Goal: Task Accomplishment & Management: Manage account settings

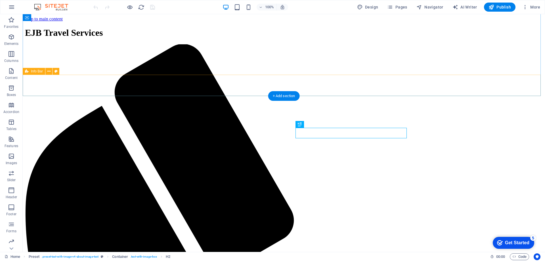
scroll to position [170, 0]
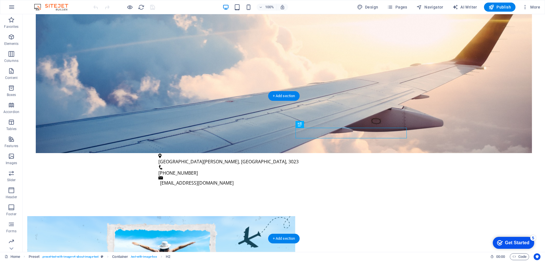
click at [264, 216] on figure at bounding box center [161, 264] width 268 height 97
drag, startPoint x: 269, startPoint y: 191, endPoint x: 267, endPoint y: 208, distance: 16.4
click at [267, 216] on figure at bounding box center [161, 264] width 268 height 97
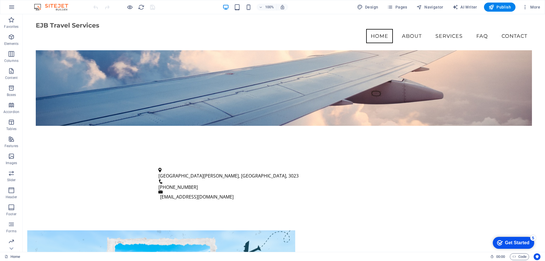
scroll to position [0, 0]
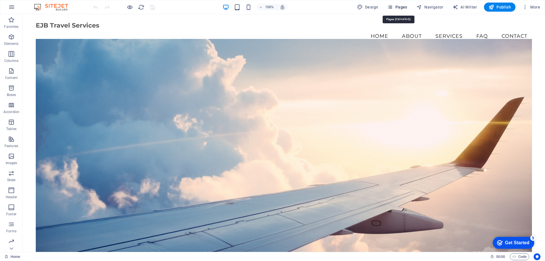
click at [399, 5] on span "Pages" at bounding box center [397, 7] width 20 height 6
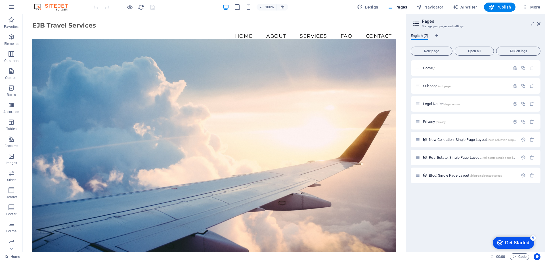
click at [421, 36] on span "English (7)" at bounding box center [419, 36] width 18 height 8
click at [437, 36] on icon "Language Tabs" at bounding box center [436, 35] width 3 height 3
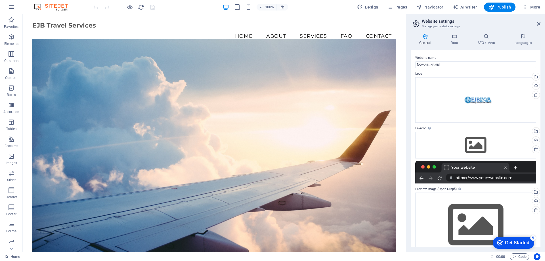
click at [541, 24] on aside "Website settings Manage your website settings General Data SEO / Meta Languages…" at bounding box center [475, 132] width 139 height 237
click at [538, 22] on icon at bounding box center [538, 24] width 3 height 5
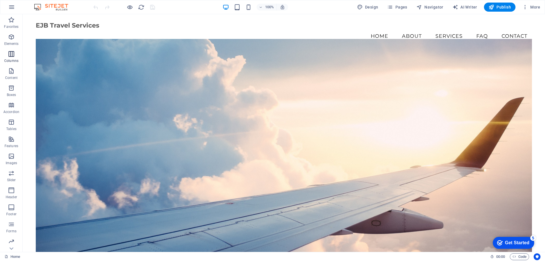
click at [12, 55] on icon "button" at bounding box center [11, 53] width 7 height 7
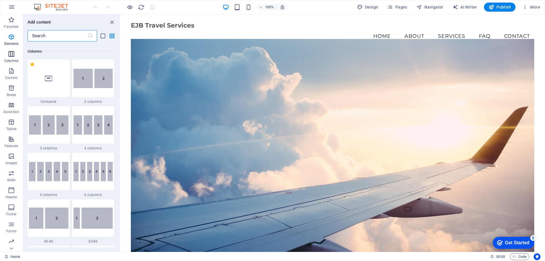
scroll to position [327, 0]
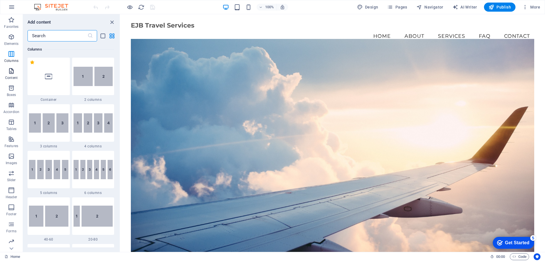
click at [10, 76] on p "Content" at bounding box center [11, 77] width 12 height 5
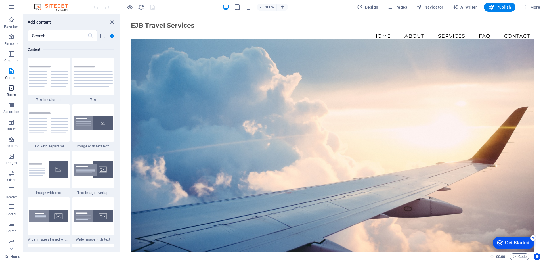
scroll to position [18, 0]
click at [10, 226] on icon "button" at bounding box center [11, 223] width 7 height 7
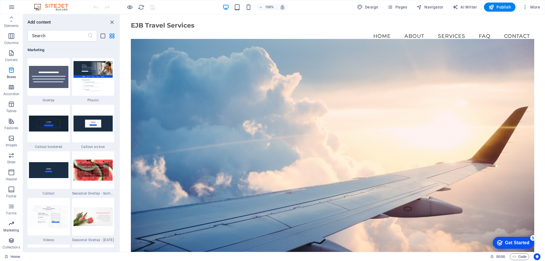
scroll to position [4667, 0]
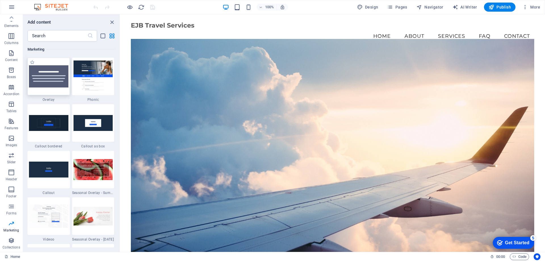
click at [44, 75] on img at bounding box center [48, 76] width 39 height 22
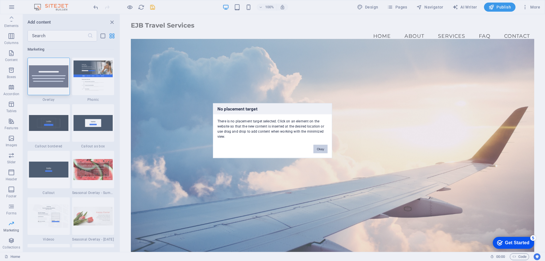
click at [323, 146] on button "Okay" at bounding box center [320, 148] width 14 height 9
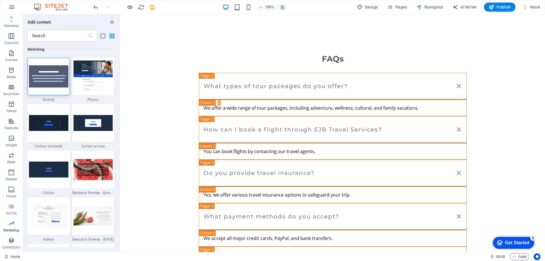
scroll to position [1112, 0]
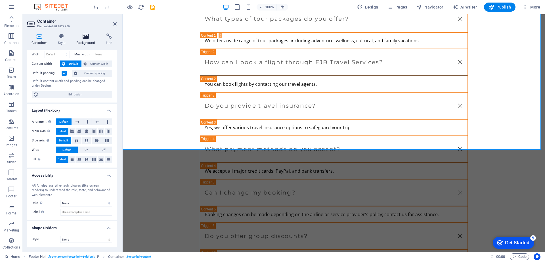
click at [83, 34] on icon at bounding box center [86, 36] width 28 height 6
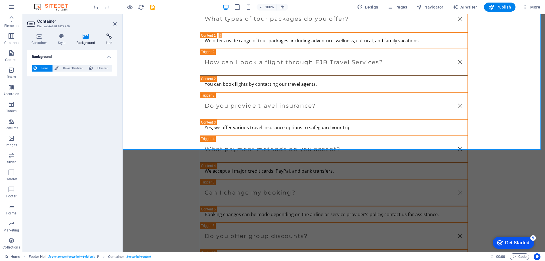
click at [107, 37] on icon at bounding box center [109, 36] width 15 height 6
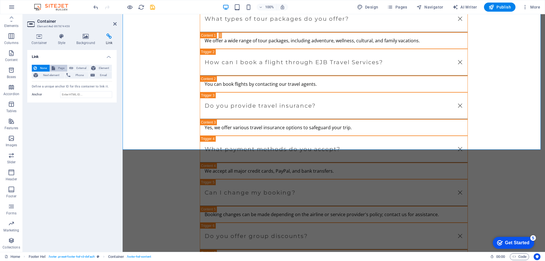
click at [55, 67] on icon at bounding box center [53, 68] width 3 height 7
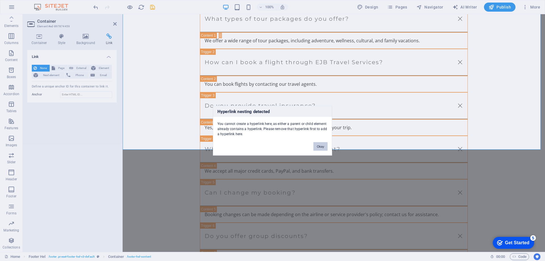
click at [319, 148] on button "Okay" at bounding box center [320, 146] width 14 height 9
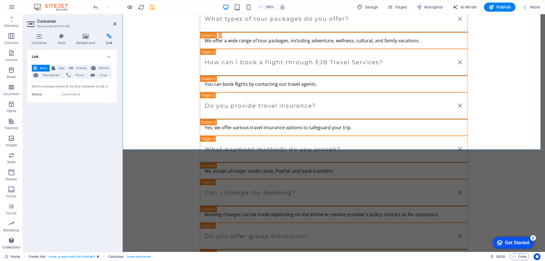
click at [9, 242] on icon "button" at bounding box center [11, 240] width 7 height 7
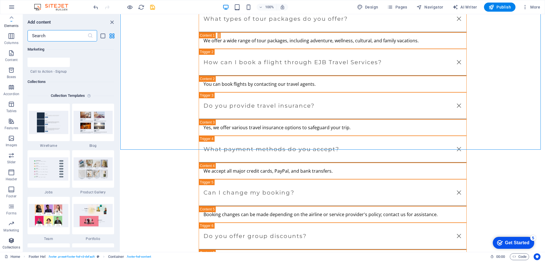
scroll to position [5240, 0]
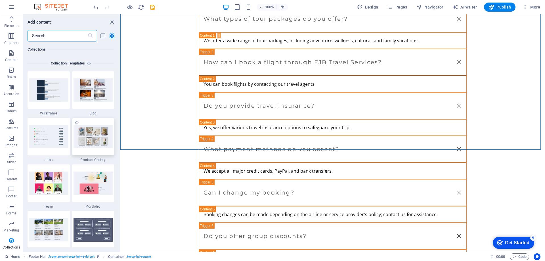
click at [84, 135] on img at bounding box center [92, 136] width 39 height 23
click at [91, 139] on img at bounding box center [92, 136] width 39 height 23
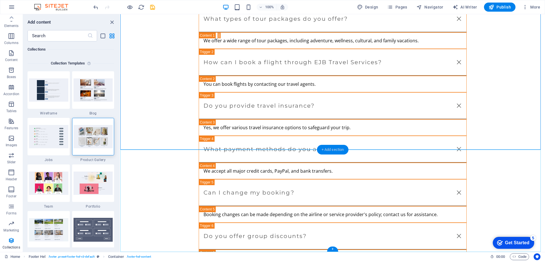
click at [334, 148] on div "+ Add section" at bounding box center [332, 150] width 31 height 10
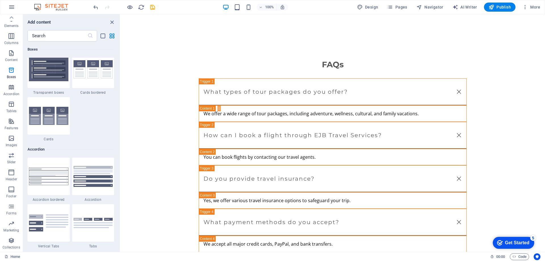
scroll to position [1759, 0]
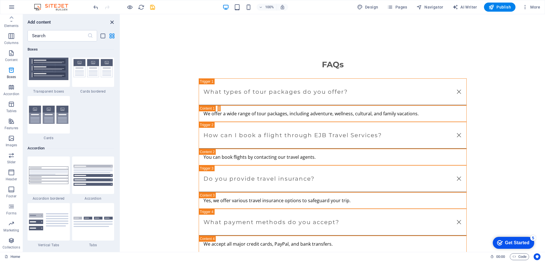
click at [110, 22] on icon "close panel" at bounding box center [112, 22] width 7 height 7
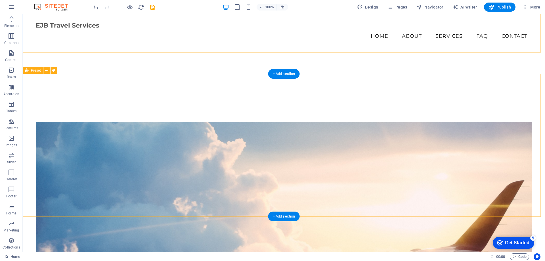
scroll to position [208, 0]
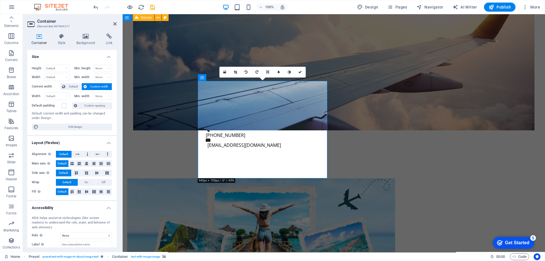
scroll to position [32, 0]
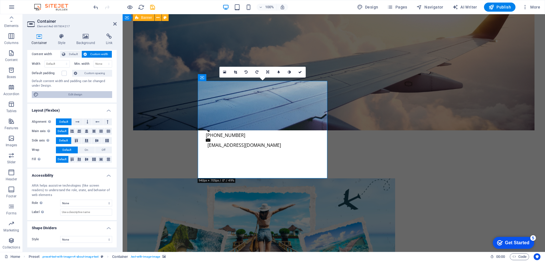
click at [52, 94] on span "Edit design" at bounding box center [75, 94] width 70 height 7
select select "rem"
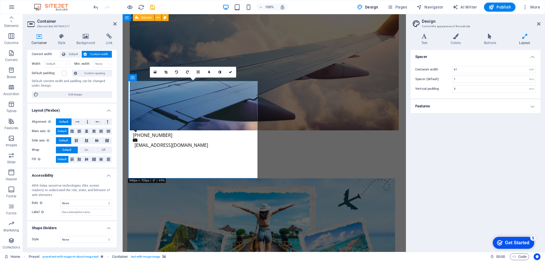
click at [523, 37] on icon at bounding box center [524, 36] width 31 height 6
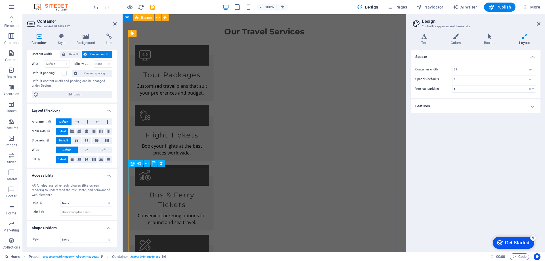
scroll to position [623, 0]
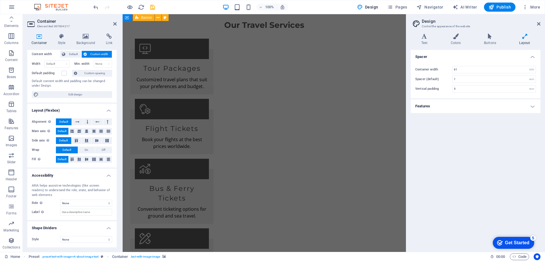
click at [113, 23] on h2 "Container" at bounding box center [76, 21] width 79 height 5
click at [113, 22] on h2 "Container" at bounding box center [76, 21] width 79 height 5
click at [115, 23] on icon at bounding box center [114, 24] width 3 height 5
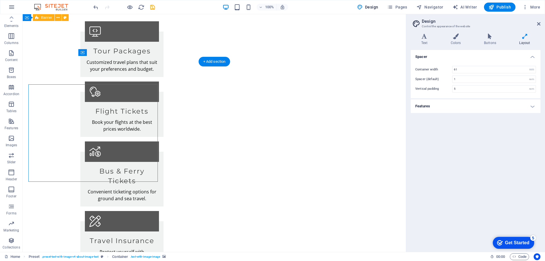
scroll to position [204, 0]
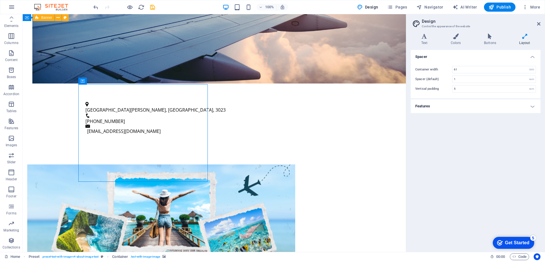
click at [513, 243] on div "Get Started" at bounding box center [517, 242] width 24 height 5
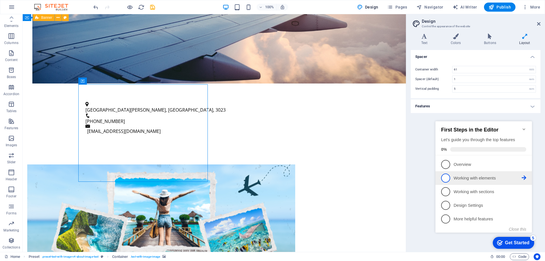
click at [482, 176] on p "Working with elements - incomplete" at bounding box center [487, 178] width 68 height 6
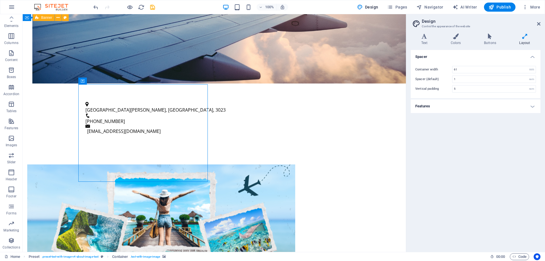
scroll to position [0, 0]
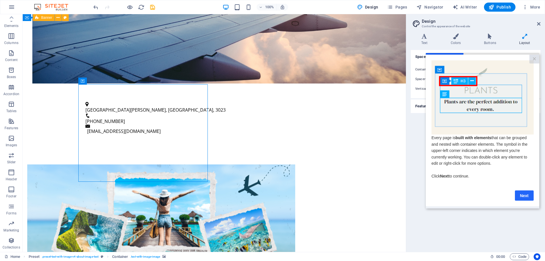
click at [515, 195] on link "Next" at bounding box center [524, 195] width 19 height 10
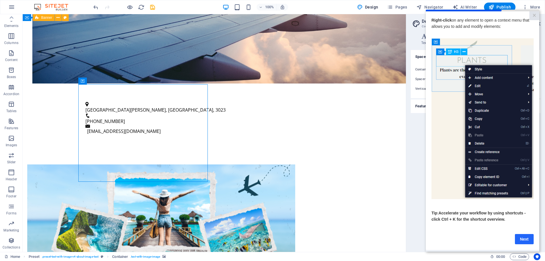
click at [527, 241] on link "Next" at bounding box center [524, 238] width 19 height 10
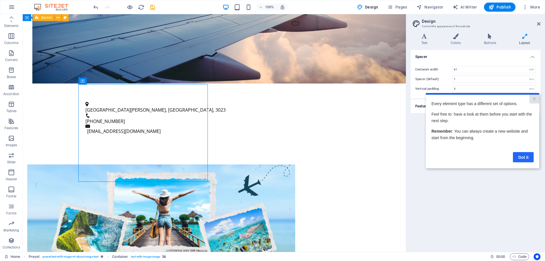
click at [529, 159] on link "Got it" at bounding box center [523, 157] width 21 height 10
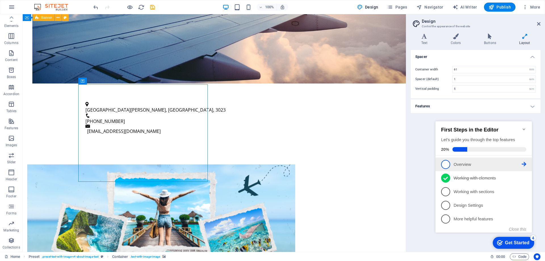
click at [447, 164] on span "1" at bounding box center [445, 164] width 9 height 9
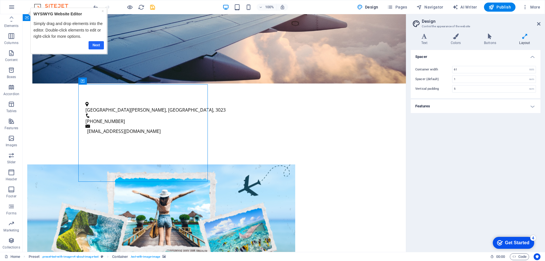
drag, startPoint x: 90, startPoint y: 42, endPoint x: 94, endPoint y: 35, distance: 7.6
click at [90, 42] on link "Next" at bounding box center [96, 45] width 15 height 8
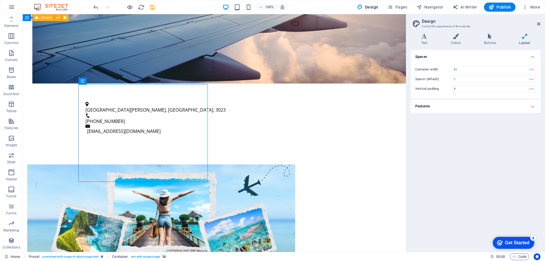
click at [520, 239] on div "checkmark Get Started 4" at bounding box center [512, 243] width 41 height 12
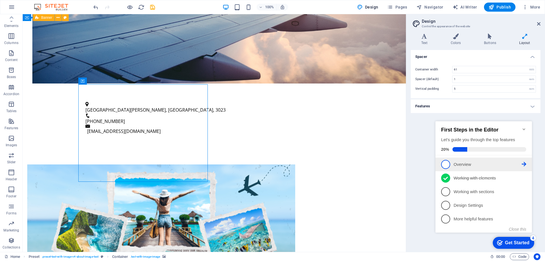
click at [447, 162] on span "1" at bounding box center [445, 164] width 9 height 9
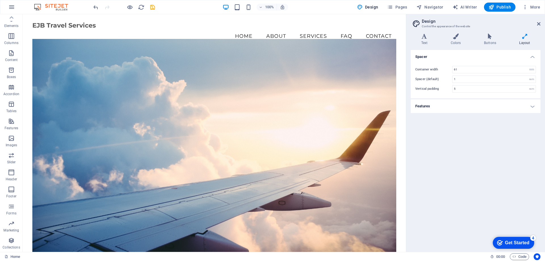
click at [515, 237] on div "checkmark Get Started 4" at bounding box center [512, 243] width 41 height 12
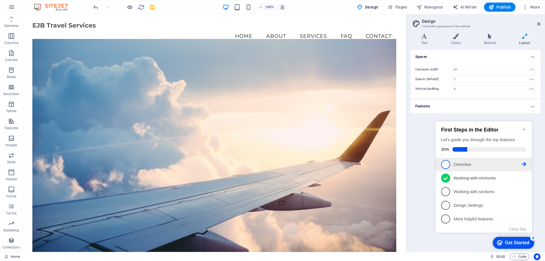
click at [472, 165] on p "Overview - incomplete" at bounding box center [487, 164] width 68 height 6
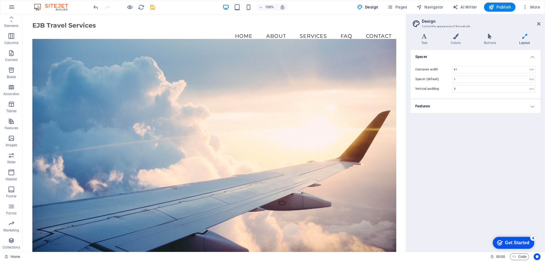
click at [509, 243] on div "Get Started" at bounding box center [517, 242] width 24 height 5
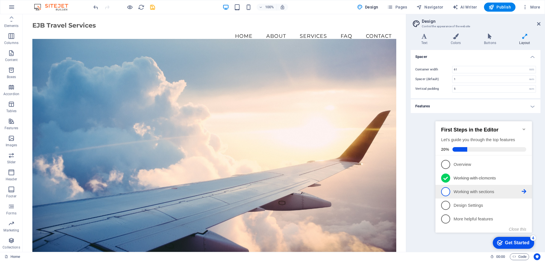
click at [476, 187] on link "3 Working with sections - incomplete" at bounding box center [483, 191] width 85 height 9
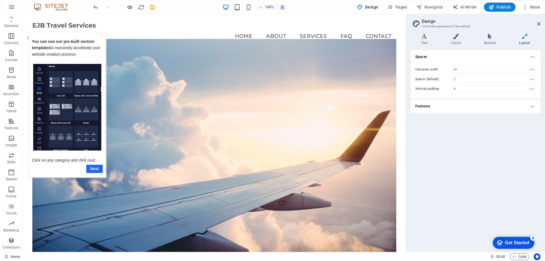
click at [93, 168] on link "Next" at bounding box center [94, 168] width 16 height 8
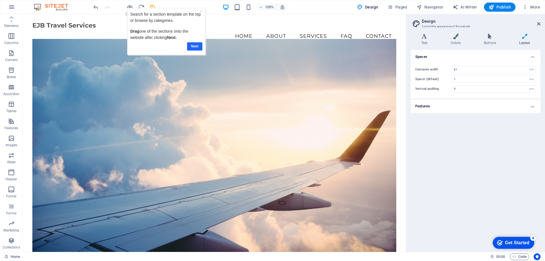
click at [196, 46] on link "Next" at bounding box center [194, 46] width 15 height 8
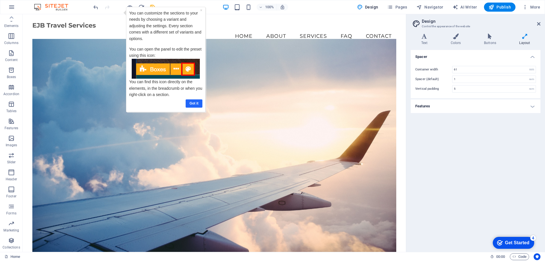
click at [195, 104] on link "Got it" at bounding box center [194, 103] width 17 height 8
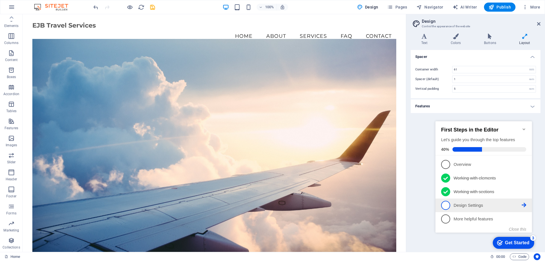
click at [462, 205] on p "Design Settings - incomplete" at bounding box center [487, 205] width 68 height 6
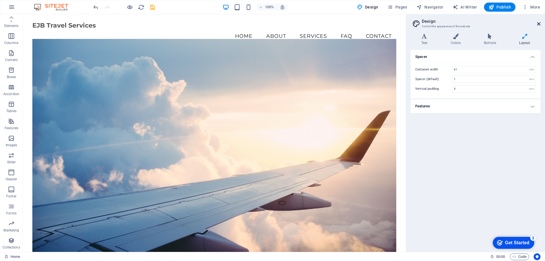
click at [539, 26] on icon at bounding box center [538, 24] width 3 height 5
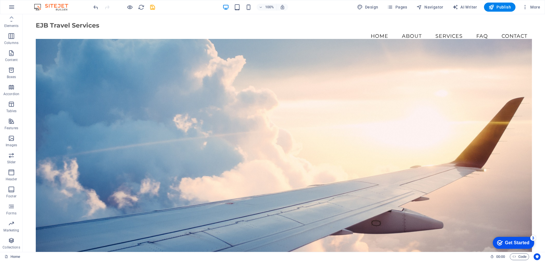
click at [513, 241] on div "Get Started" at bounding box center [517, 242] width 24 height 5
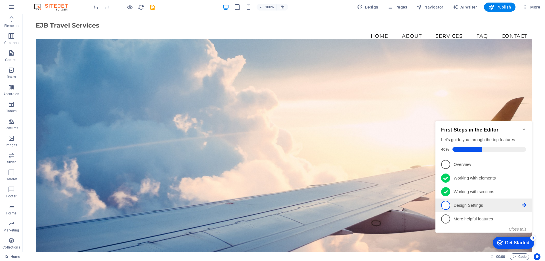
click at [445, 203] on span "4" at bounding box center [445, 205] width 9 height 9
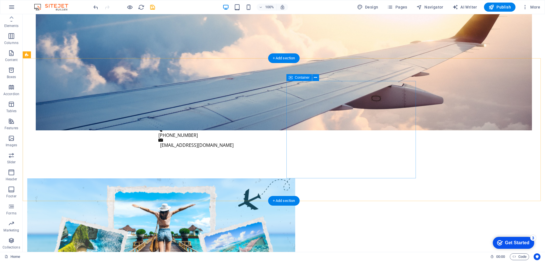
scroll to position [416, 0]
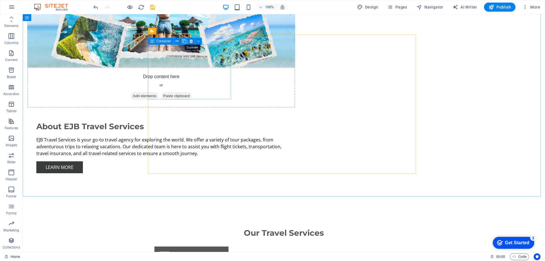
click at [183, 41] on icon at bounding box center [184, 41] width 4 height 6
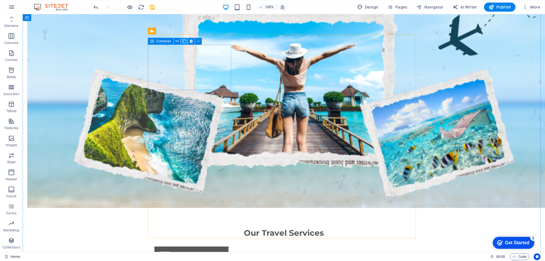
click at [183, 41] on icon at bounding box center [184, 41] width 4 height 6
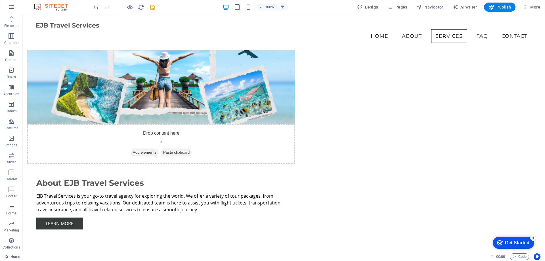
scroll to position [340, 0]
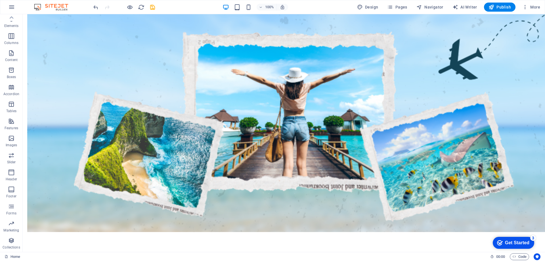
scroll to position [412, 0]
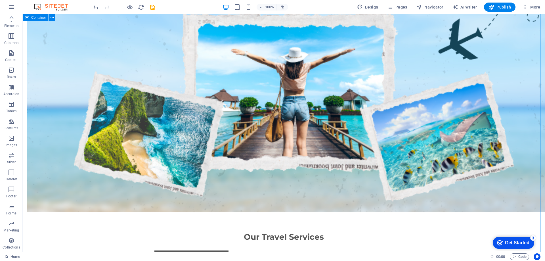
click at [515, 243] on div "Get Started" at bounding box center [517, 242] width 24 height 5
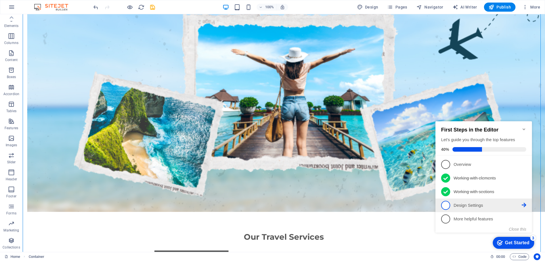
click at [525, 203] on icon at bounding box center [523, 205] width 5 height 5
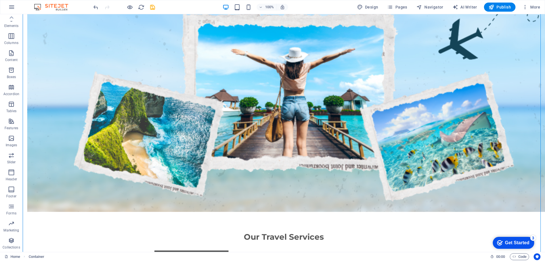
click at [527, 243] on div "Get Started" at bounding box center [517, 242] width 24 height 5
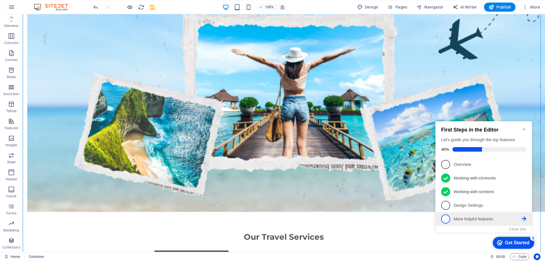
click at [496, 217] on p "More helpful features - incomplete" at bounding box center [487, 219] width 68 height 6
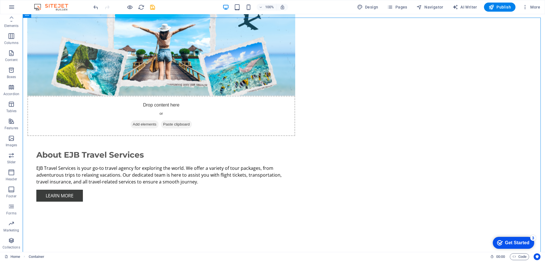
scroll to position [401, 0]
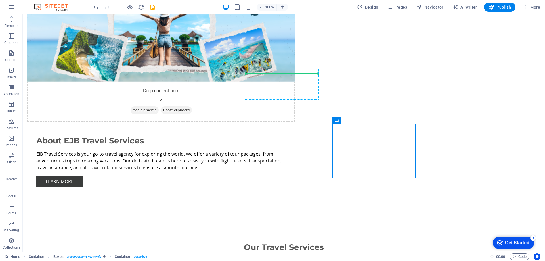
drag, startPoint x: 407, startPoint y: 129, endPoint x: 298, endPoint y: 76, distance: 120.9
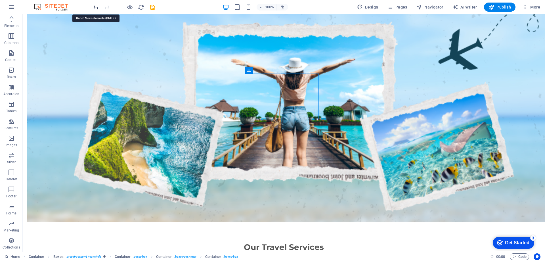
click at [92, 7] on icon "undo" at bounding box center [95, 7] width 7 height 7
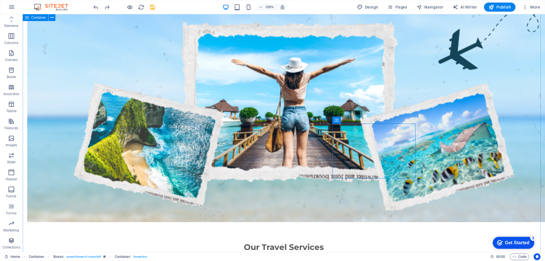
select select "xMidYMid"
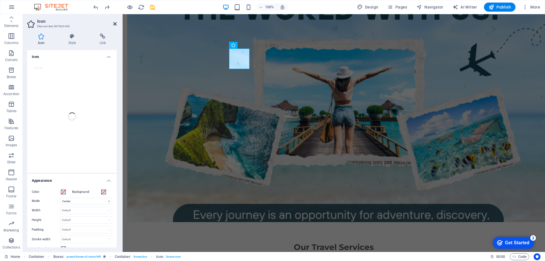
click at [116, 23] on icon at bounding box center [114, 24] width 3 height 5
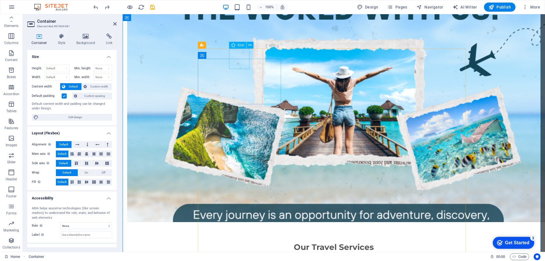
click at [237, 45] on div "Icon" at bounding box center [237, 45] width 17 height 7
click at [233, 48] on icon at bounding box center [233, 45] width 4 height 7
select select "xMidYMid"
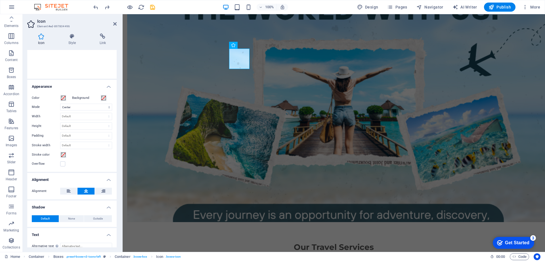
scroll to position [101, 0]
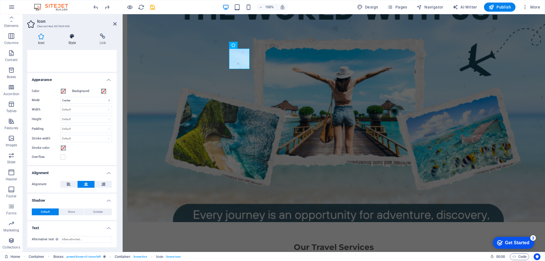
click at [74, 40] on h4 "Style" at bounding box center [73, 39] width 31 height 12
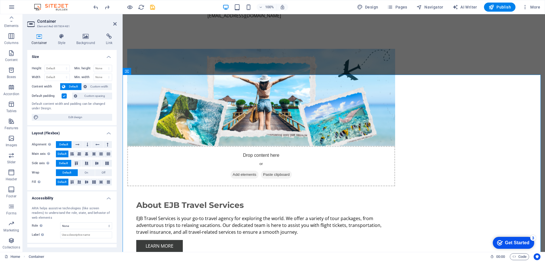
scroll to position [344, 0]
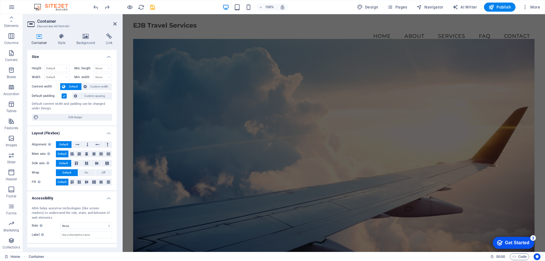
scroll to position [208, 0]
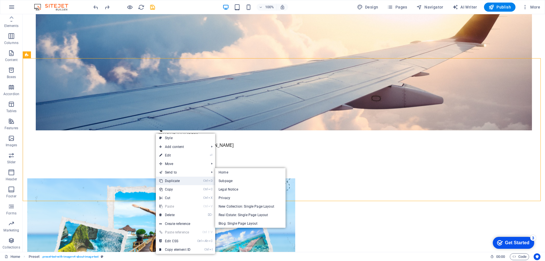
click at [176, 178] on link "Ctrl D Duplicate" at bounding box center [175, 180] width 38 height 9
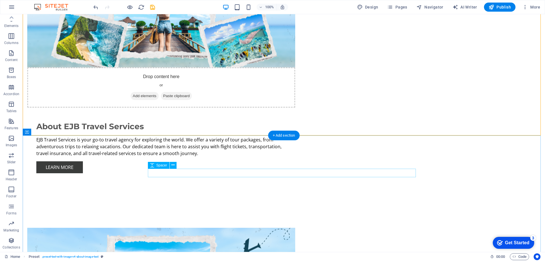
scroll to position [179, 0]
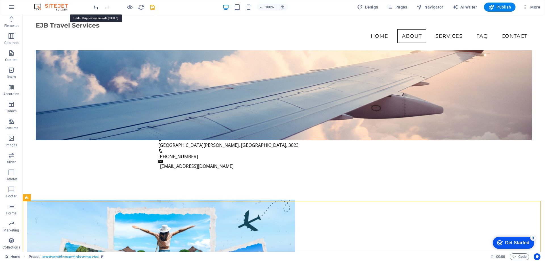
click at [95, 7] on icon "undo" at bounding box center [95, 7] width 7 height 7
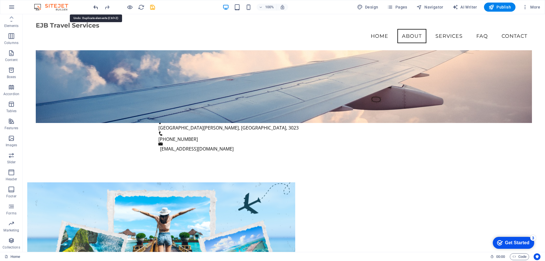
click at [95, 7] on icon "undo" at bounding box center [95, 7] width 7 height 7
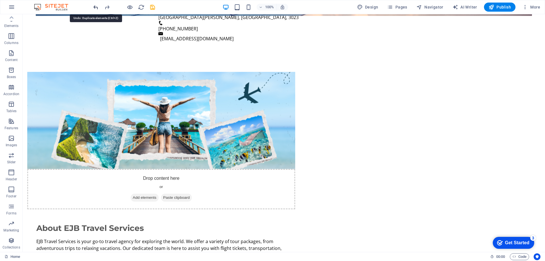
scroll to position [321, 0]
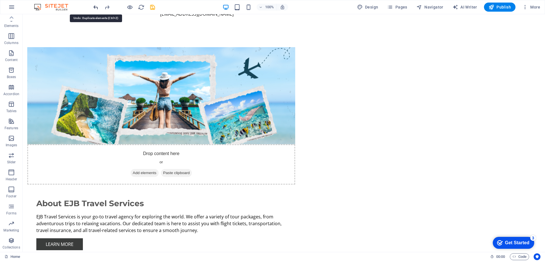
click at [95, 7] on icon "undo" at bounding box center [95, 7] width 7 height 7
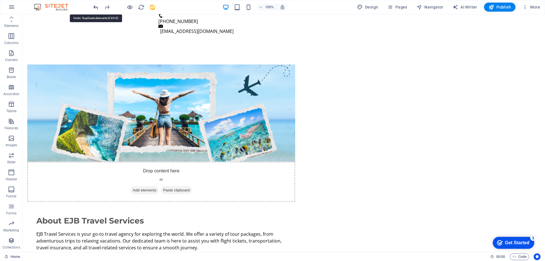
click at [95, 7] on icon "undo" at bounding box center [95, 7] width 7 height 7
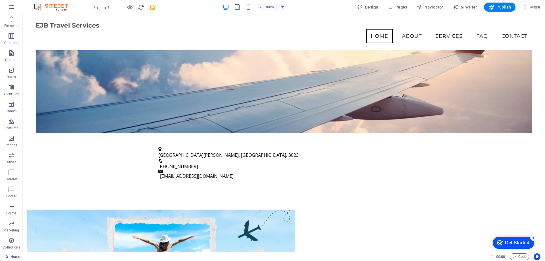
scroll to position [61, 0]
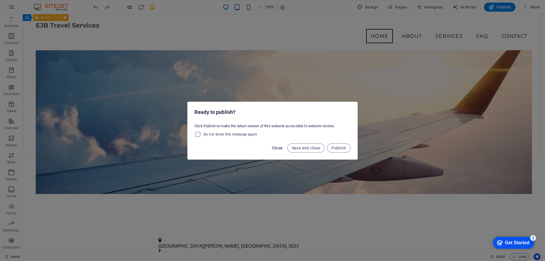
click at [274, 149] on span "Close" at bounding box center [277, 148] width 11 height 5
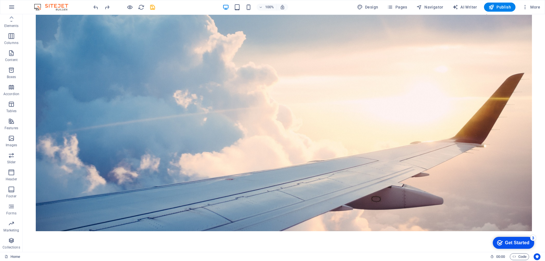
scroll to position [0, 0]
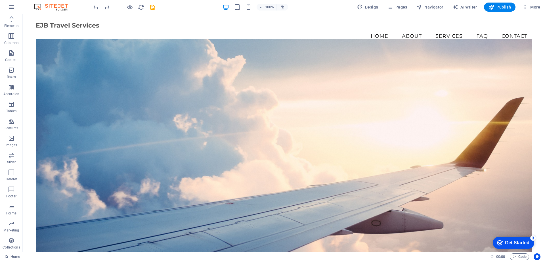
drag, startPoint x: 544, startPoint y: 52, endPoint x: 530, endPoint y: 27, distance: 28.7
click at [65, 22] on span "Logo" at bounding box center [69, 21] width 8 height 3
click at [79, 22] on icon at bounding box center [78, 21] width 3 height 6
click at [68, 22] on span "Logo" at bounding box center [69, 21] width 8 height 3
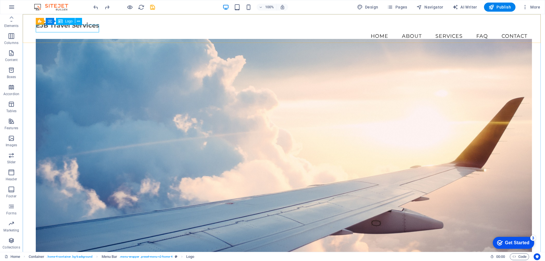
select select "%"
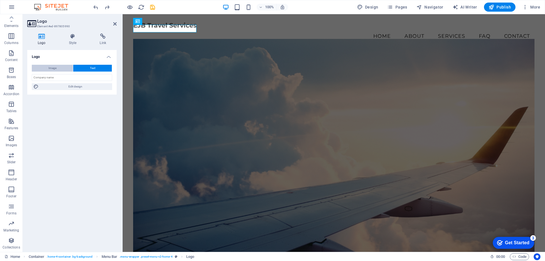
click at [51, 70] on span "Image" at bounding box center [53, 68] width 8 height 7
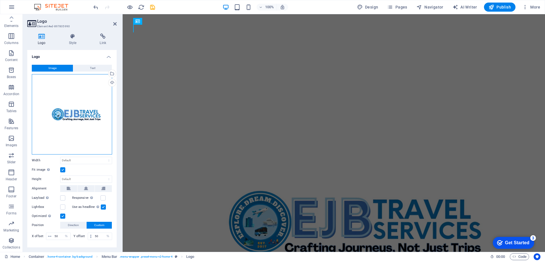
click at [72, 103] on div "Drag files here, click to choose files or select files from Files or our free s…" at bounding box center [72, 114] width 80 height 80
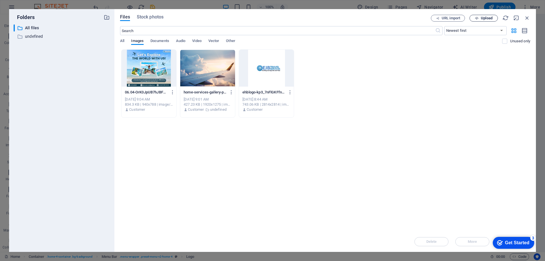
click at [481, 18] on span "Upload" at bounding box center [487, 17] width 12 height 3
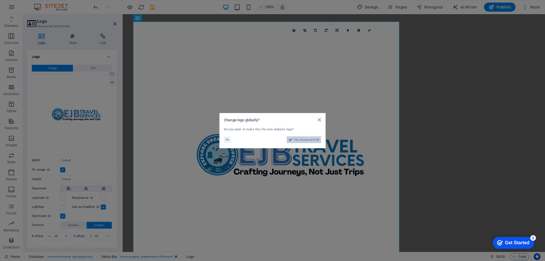
click at [289, 139] on icon at bounding box center [290, 139] width 4 height 7
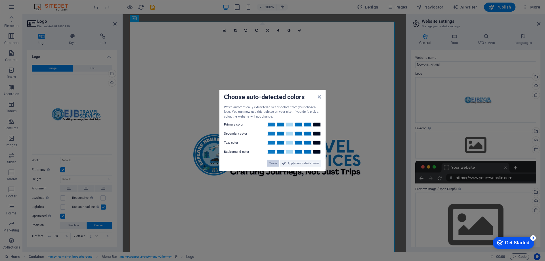
click at [274, 163] on span "Cancel" at bounding box center [273, 163] width 9 height 7
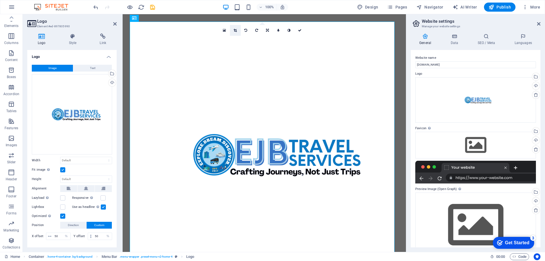
click at [235, 31] on icon at bounding box center [234, 30] width 3 height 3
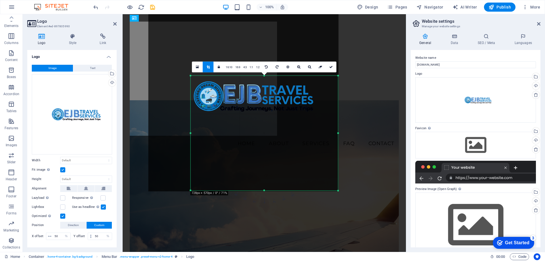
drag, startPoint x: 170, startPoint y: 38, endPoint x: 212, endPoint y: 113, distance: 85.9
click at [212, 113] on div "180 170 160 150 140 130 120 110 100 90 80 70 60 50 40 30 20 10 0 -10 -20 -30 -4…" at bounding box center [264, 132] width 147 height 115
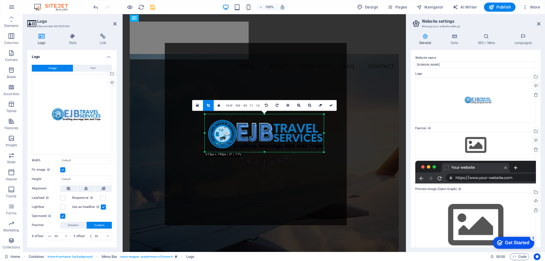
drag, startPoint x: 338, startPoint y: 192, endPoint x: 309, endPoint y: 114, distance: 82.9
click at [309, 114] on div "180 170 160 150 140 130 120 110 100 90 80 70 60 50 40 30 20 10 0 -10 -20 -30 -4…" at bounding box center [264, 133] width 119 height 38
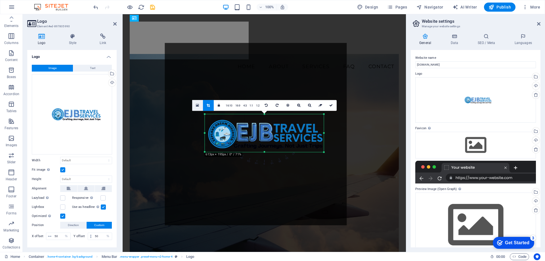
click at [196, 105] on icon at bounding box center [197, 105] width 3 height 4
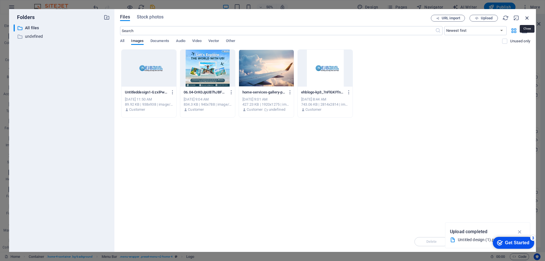
click at [526, 18] on icon "button" at bounding box center [527, 18] width 6 height 6
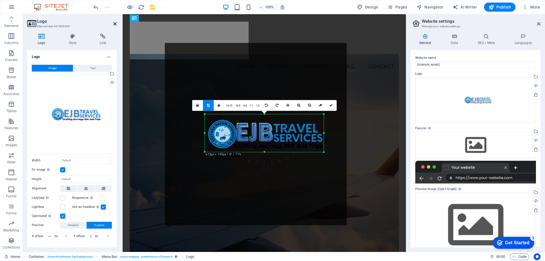
click at [115, 24] on icon at bounding box center [114, 24] width 3 height 5
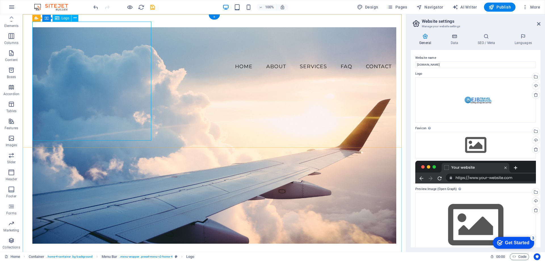
click at [136, 60] on div at bounding box center [214, 41] width 364 height 38
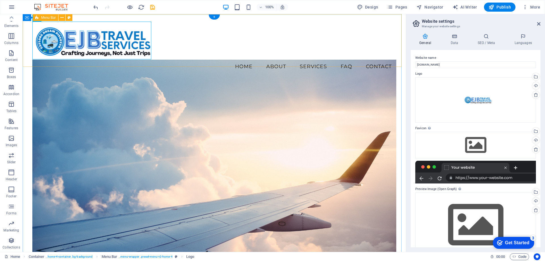
click at [185, 58] on div "Menu Home About Services FAQ Contact" at bounding box center [214, 47] width 383 height 66
click at [134, 42] on div at bounding box center [214, 41] width 364 height 38
click at [537, 23] on icon at bounding box center [538, 24] width 3 height 5
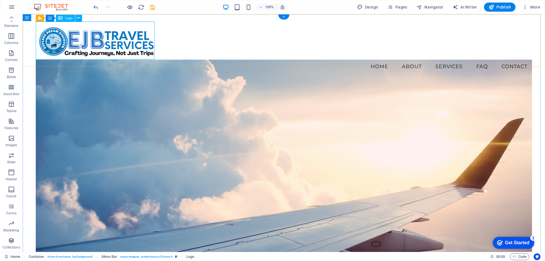
click at [104, 39] on div at bounding box center [284, 41] width 496 height 38
click at [64, 19] on div "Logo" at bounding box center [65, 18] width 19 height 7
click at [65, 18] on div "Logo" at bounding box center [65, 18] width 19 height 7
select select "px"
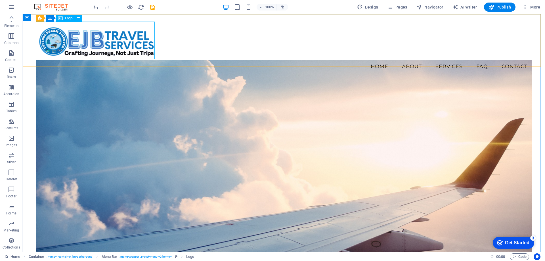
select select "%"
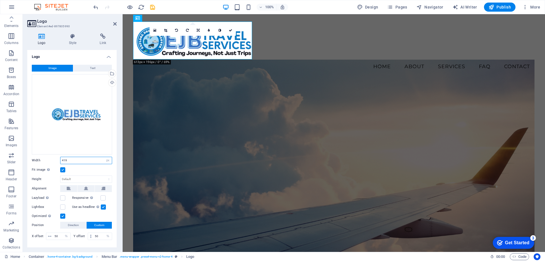
click at [83, 160] on input "419" at bounding box center [85, 160] width 51 height 7
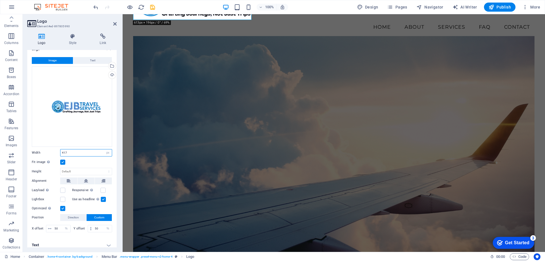
scroll to position [11, 0]
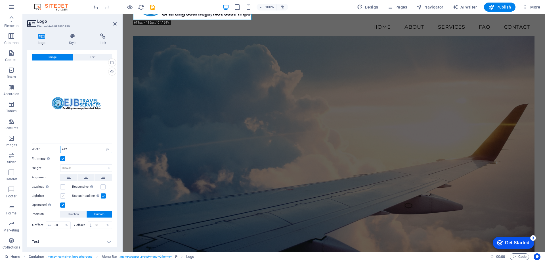
type input "417"
click at [62, 195] on label at bounding box center [62, 195] width 5 height 5
click at [0, 0] on input "Lightbox" at bounding box center [0, 0] width 0 height 0
click at [67, 176] on icon at bounding box center [69, 177] width 4 height 7
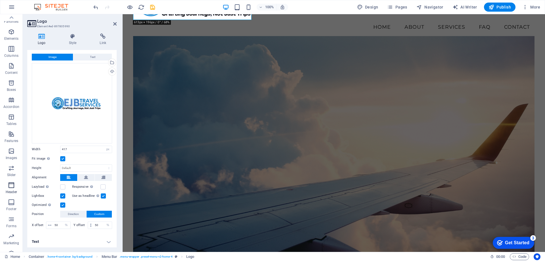
scroll to position [0, 0]
click at [114, 24] on icon at bounding box center [114, 24] width 3 height 5
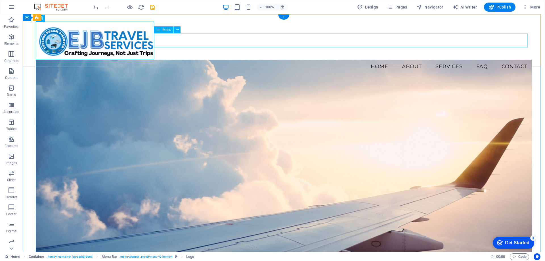
click at [286, 59] on nav "Home About Services FAQ Contact" at bounding box center [284, 66] width 496 height 14
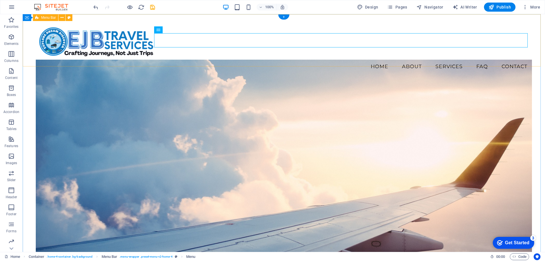
click at [448, 54] on div "Menu Home About Services FAQ Contact" at bounding box center [284, 47] width 522 height 66
